Goal: Transaction & Acquisition: Purchase product/service

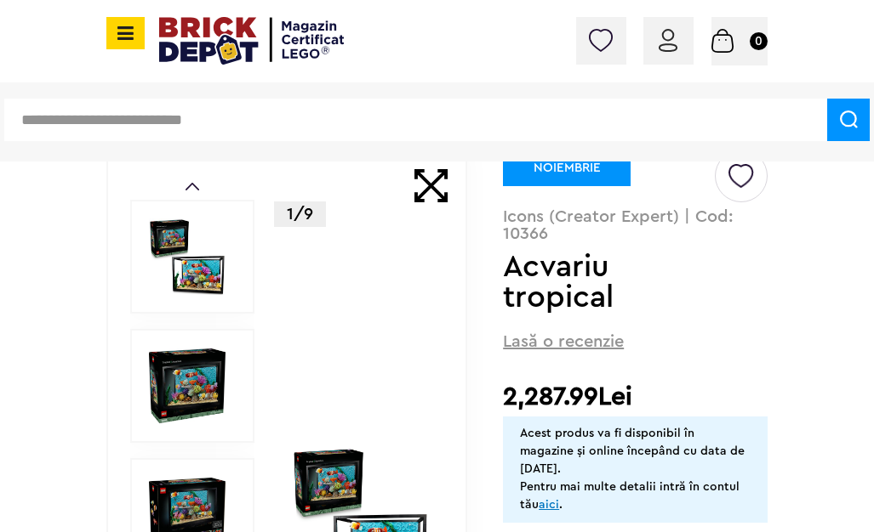
scroll to position [85, 0]
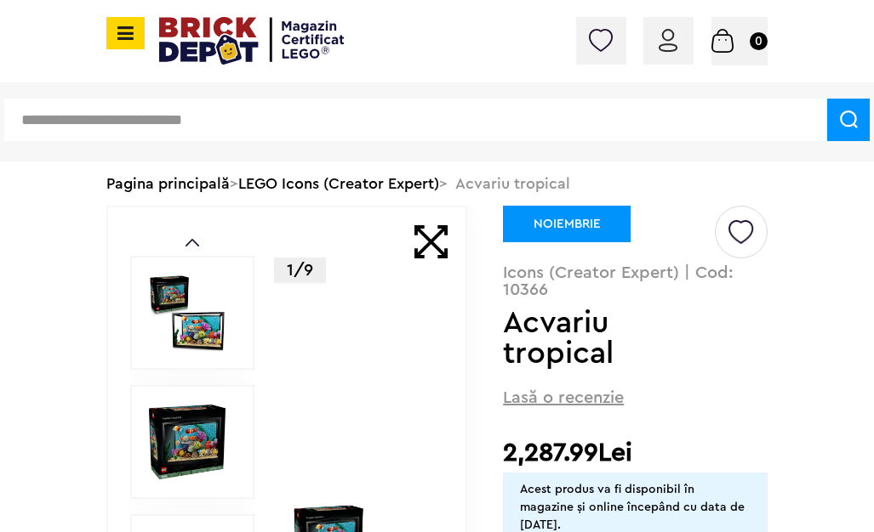
click at [208, 319] on img at bounding box center [187, 313] width 77 height 77
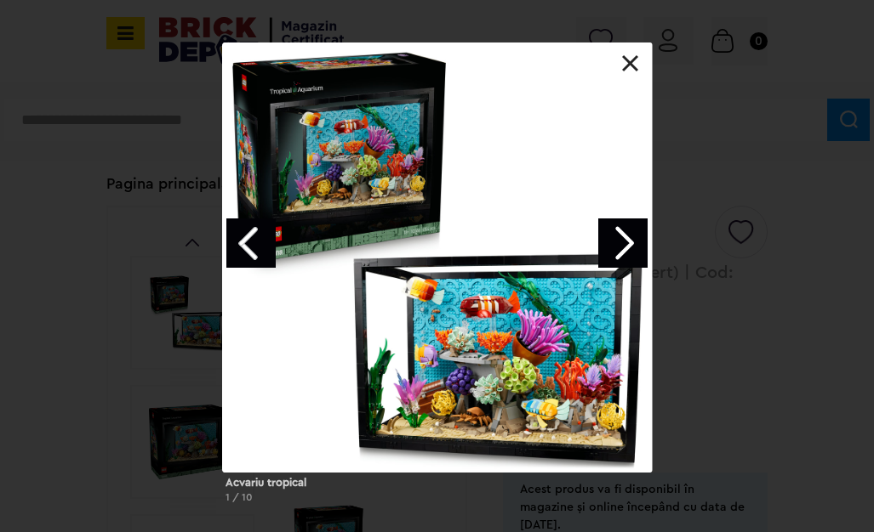
click at [616, 241] on link "Next image" at bounding box center [622, 243] width 49 height 49
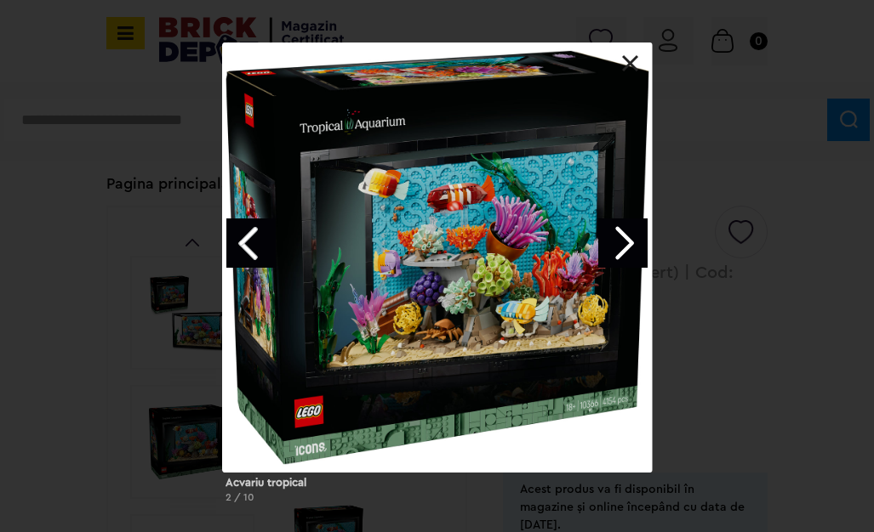
click at [621, 241] on link "Next image" at bounding box center [622, 243] width 49 height 49
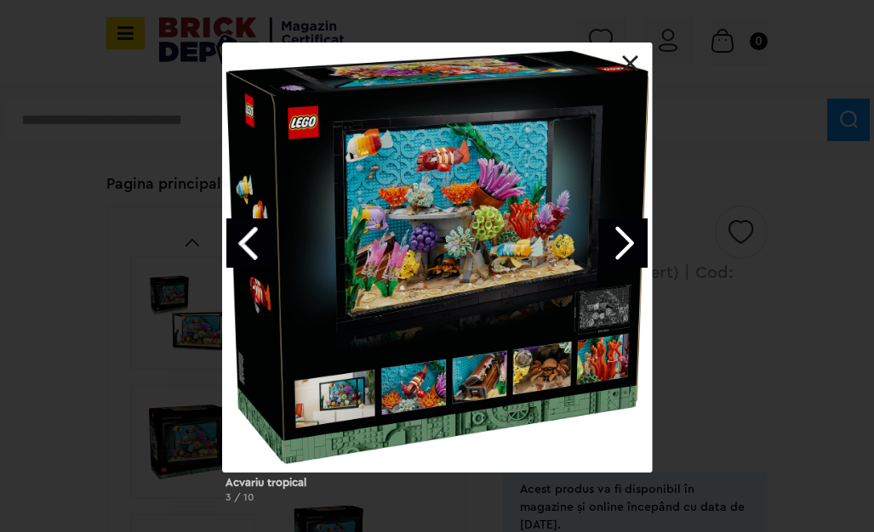
click at [621, 241] on link "Next image" at bounding box center [622, 243] width 49 height 49
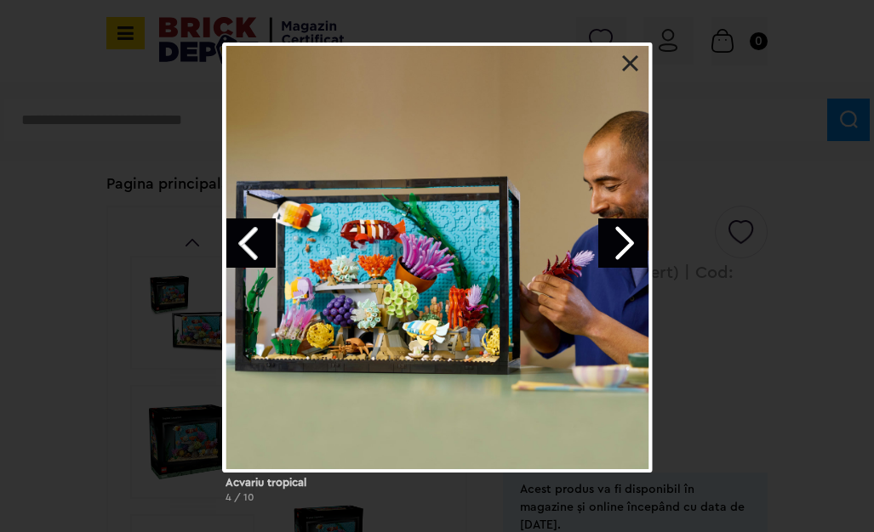
click at [621, 241] on link "Next image" at bounding box center [622, 243] width 49 height 49
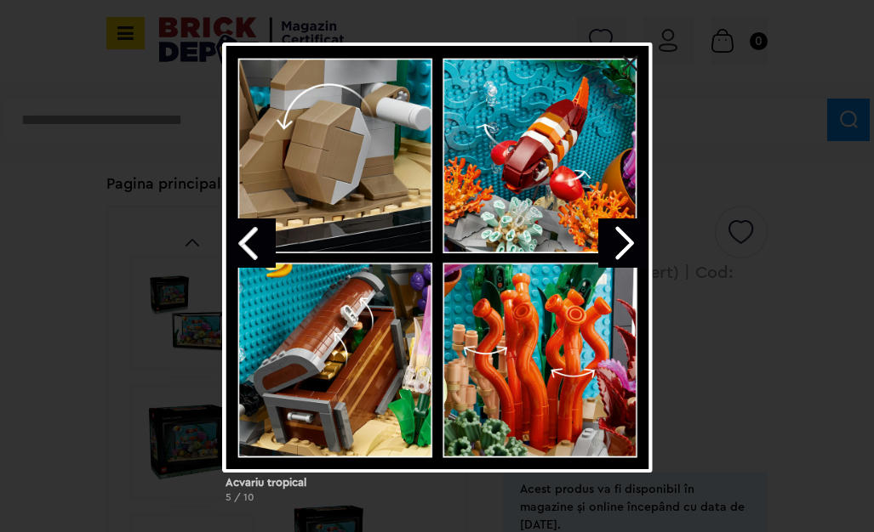
click at [624, 235] on link "Next image" at bounding box center [622, 243] width 49 height 49
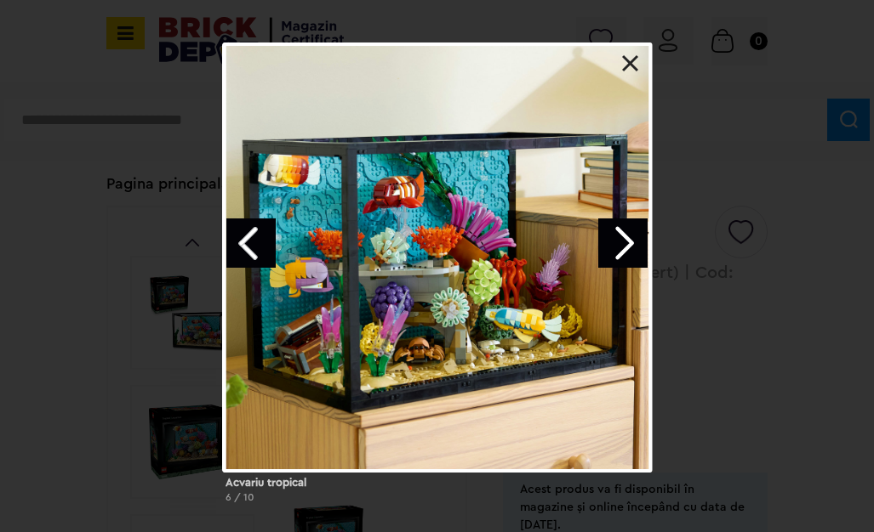
click at [624, 235] on link "Next image" at bounding box center [622, 243] width 49 height 49
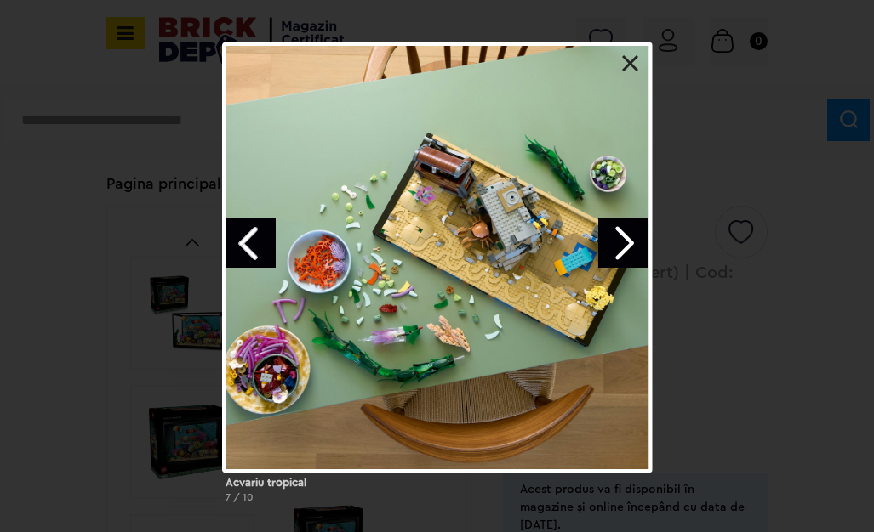
click at [624, 235] on link "Next image" at bounding box center [622, 243] width 49 height 49
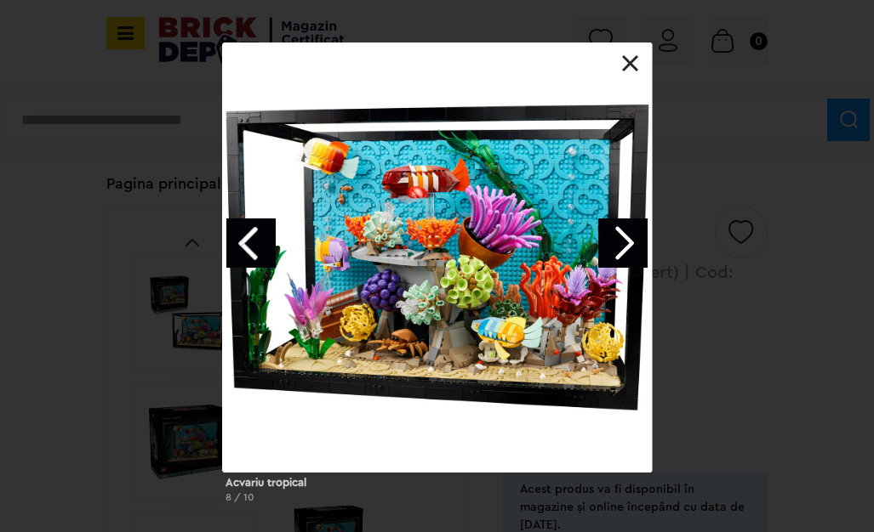
click at [624, 235] on link "Next image" at bounding box center [622, 243] width 49 height 49
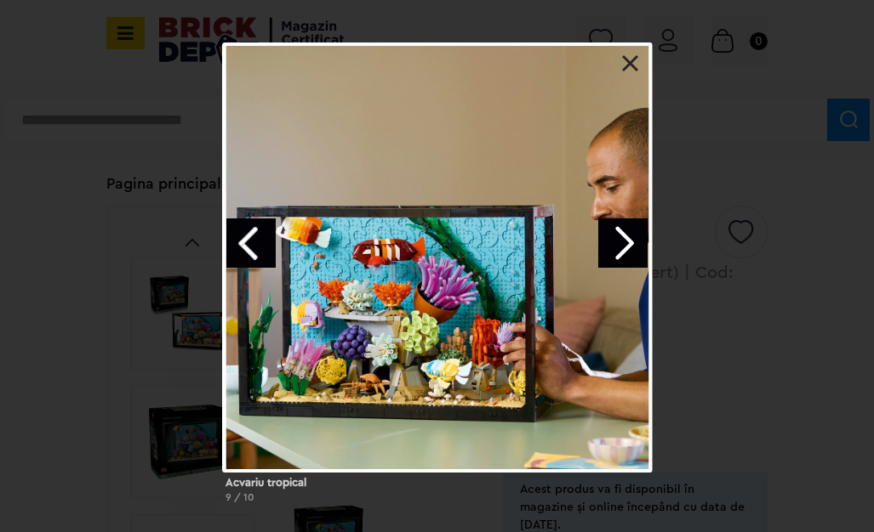
click at [624, 235] on link "Next image" at bounding box center [622, 243] width 49 height 49
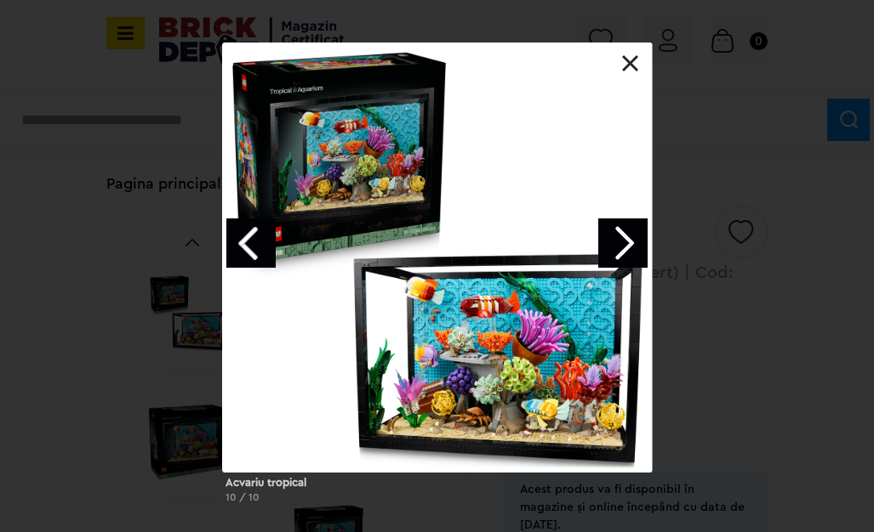
click at [618, 63] on div at bounding box center [437, 258] width 430 height 430
click at [623, 43] on div at bounding box center [437, 43] width 430 height 0
click at [630, 60] on link at bounding box center [630, 63] width 17 height 17
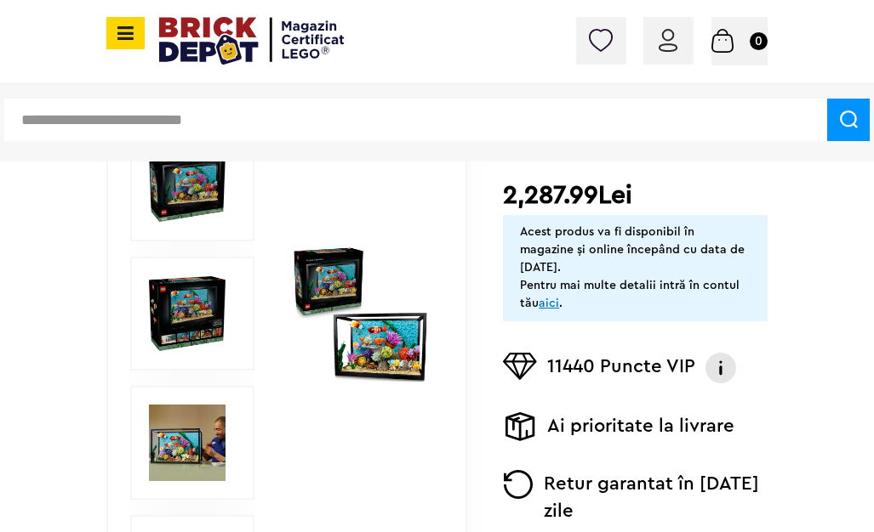
scroll to position [340, 0]
